Goal: Task Accomplishment & Management: Manage account settings

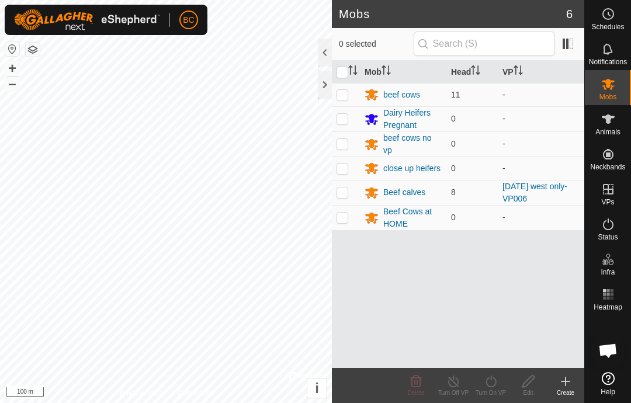
click at [351, 189] on td at bounding box center [346, 192] width 28 height 25
checkbox input "true"
click at [407, 373] on div "Delete" at bounding box center [415, 385] width 37 height 35
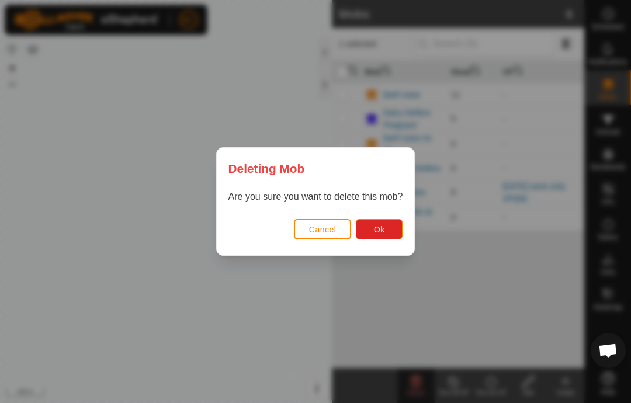
click at [318, 231] on span "Cancel" at bounding box center [322, 229] width 27 height 9
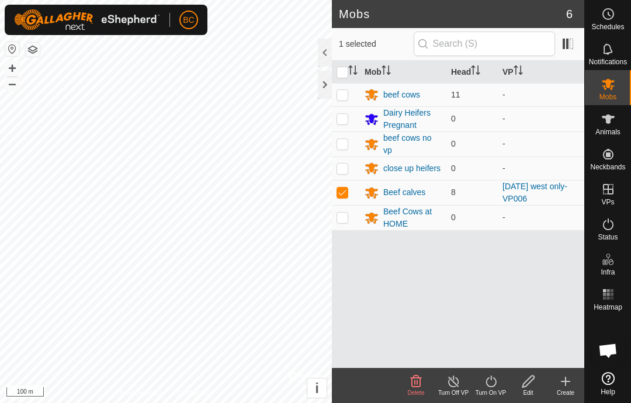
click at [401, 194] on div "Beef calves" at bounding box center [404, 192] width 42 height 12
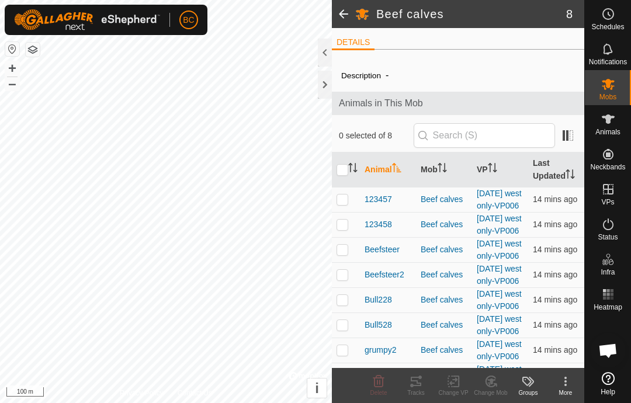
click at [346, 172] on input "checkbox" at bounding box center [342, 170] width 12 height 12
checkbox input "true"
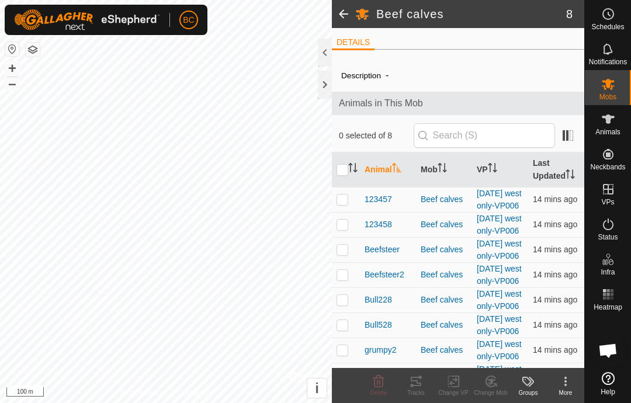
checkbox input "true"
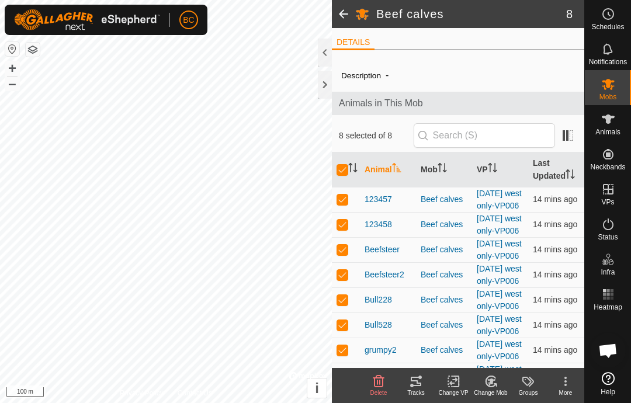
click at [418, 383] on icon at bounding box center [416, 381] width 11 height 9
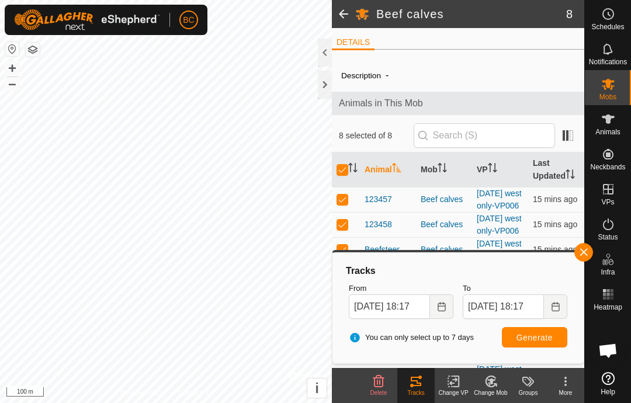
click at [345, 14] on span at bounding box center [343, 14] width 23 height 28
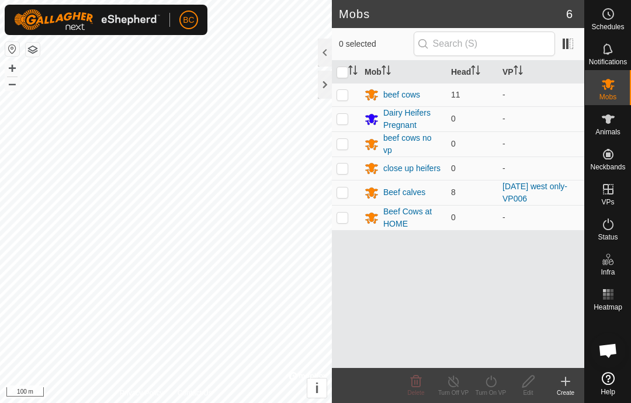
click at [342, 96] on p-checkbox at bounding box center [342, 94] width 12 height 9
checkbox input "true"
click at [395, 91] on div "beef cows" at bounding box center [401, 95] width 37 height 12
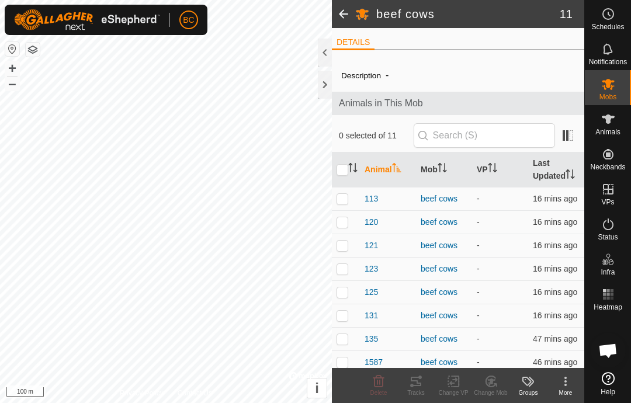
click at [345, 171] on input "checkbox" at bounding box center [342, 170] width 12 height 12
checkbox input "true"
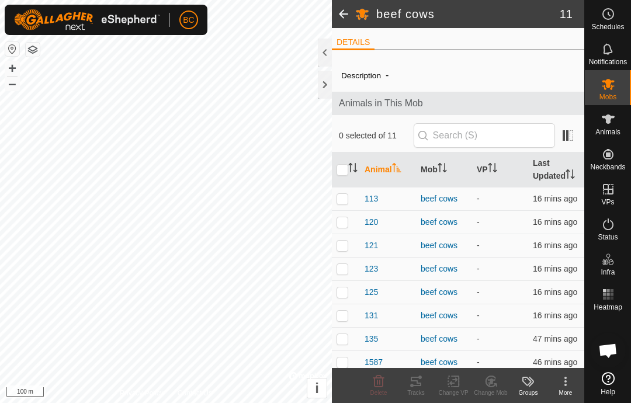
checkbox input "true"
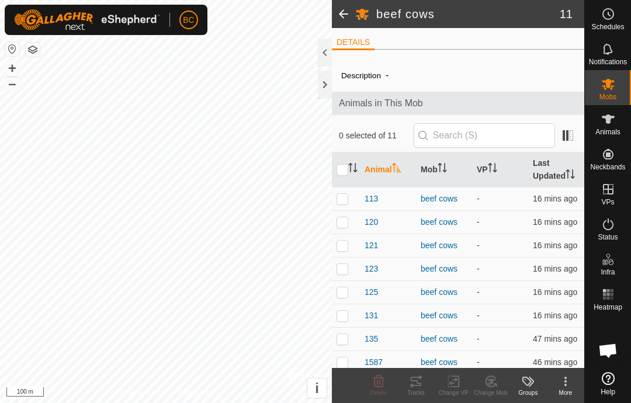
checkbox input "true"
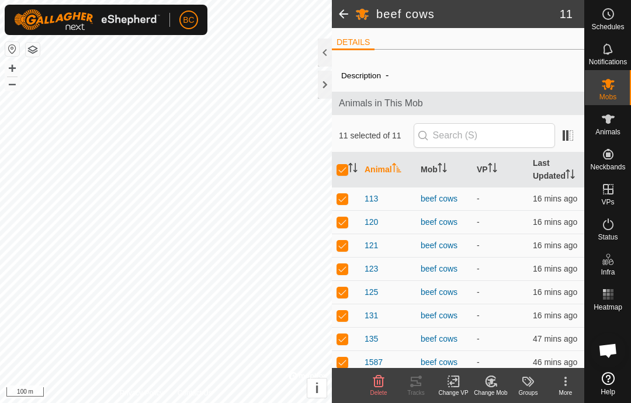
click at [342, 198] on p-checkbox at bounding box center [342, 198] width 12 height 9
checkbox input "false"
click at [418, 383] on icon at bounding box center [416, 381] width 11 height 9
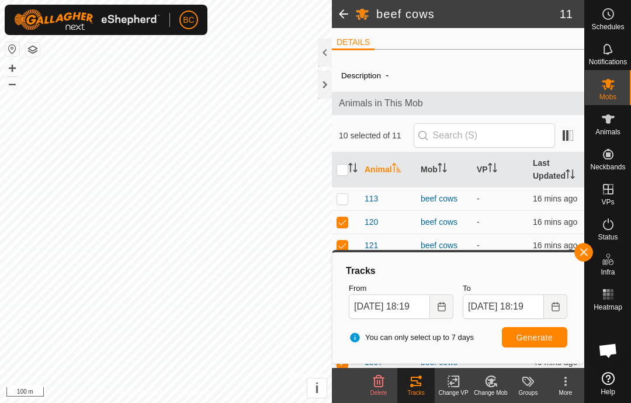
click at [614, 298] on icon at bounding box center [608, 294] width 14 height 14
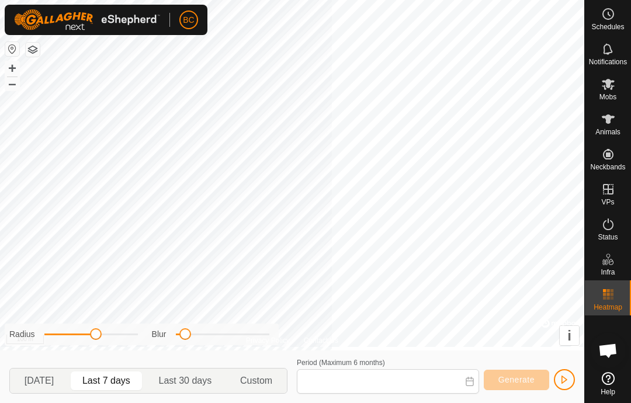
type input "[DATE] - [DATE]"
